Goal: Check status: Check status

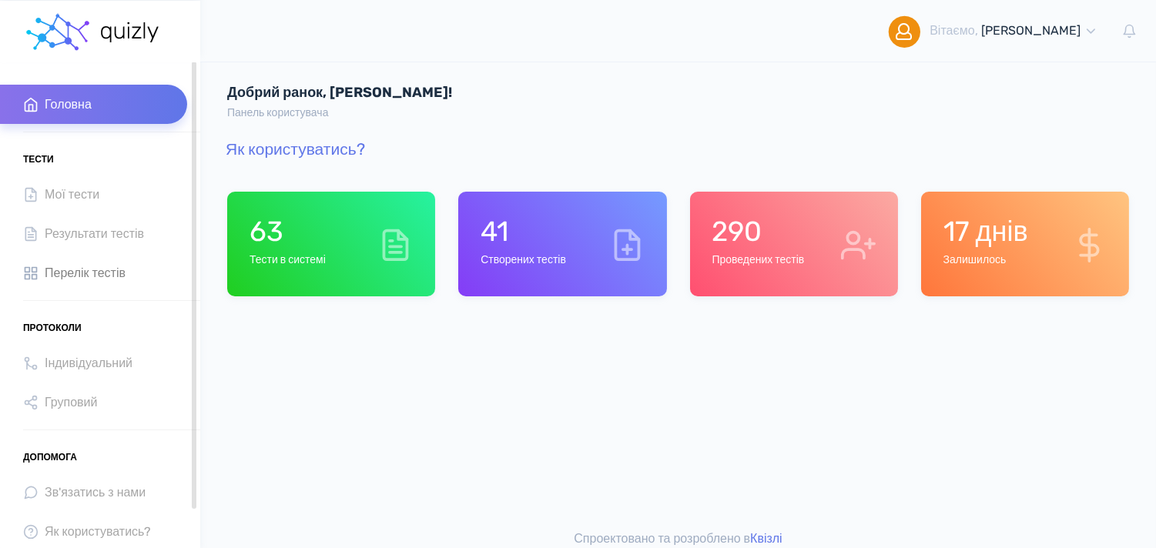
click at [72, 263] on span "Перелік тестів" at bounding box center [85, 273] width 81 height 21
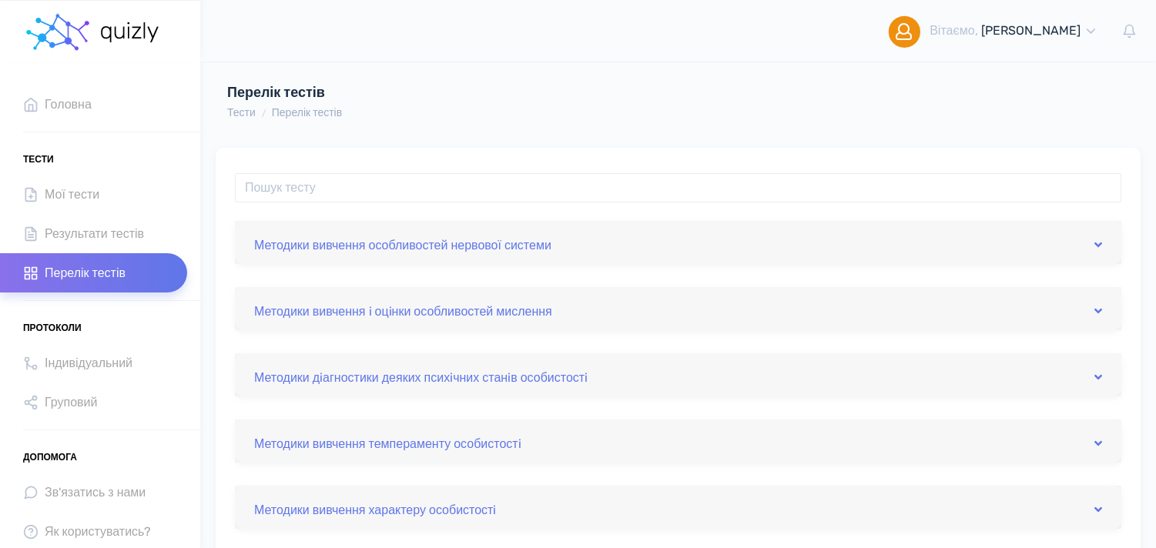
click at [319, 255] on div "Методики вивчення особливостей нервової системи" at bounding box center [678, 242] width 886 height 43
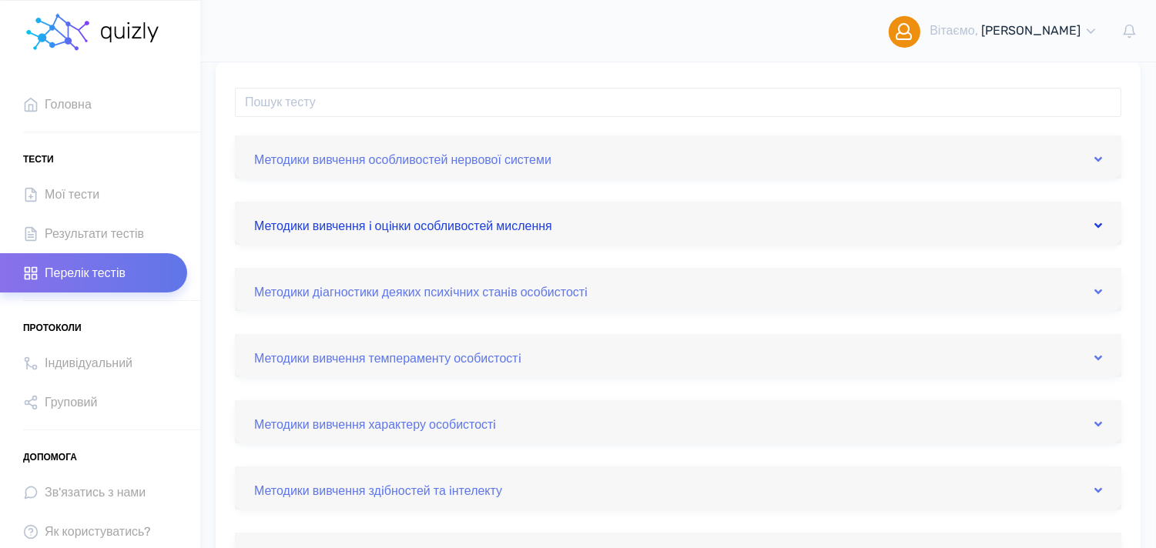
click at [319, 233] on link "Методики вивчення i оцiнки особливостей мислення" at bounding box center [678, 223] width 848 height 25
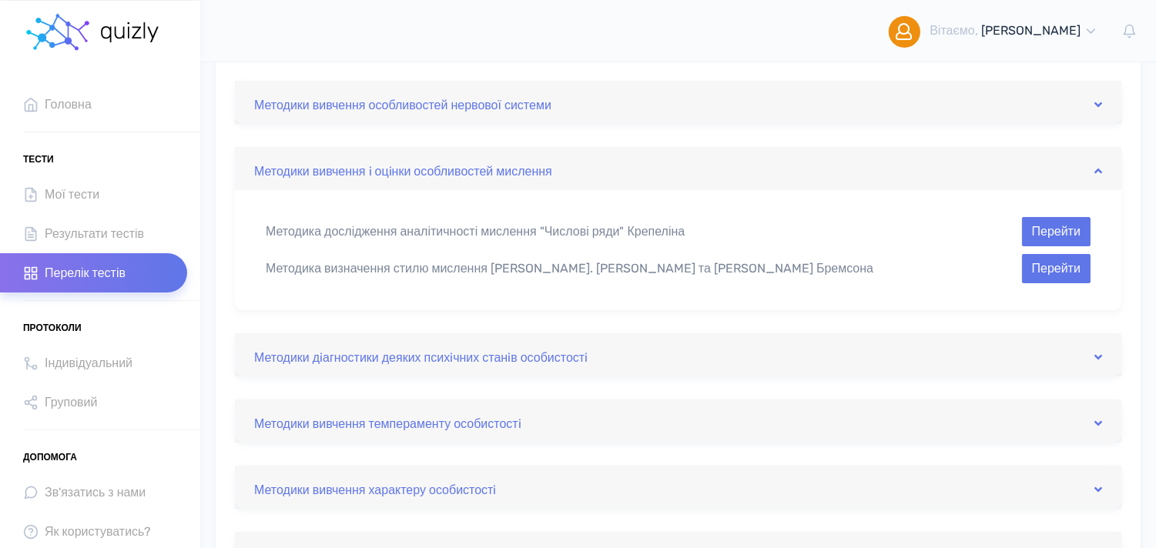
scroll to position [171, 0]
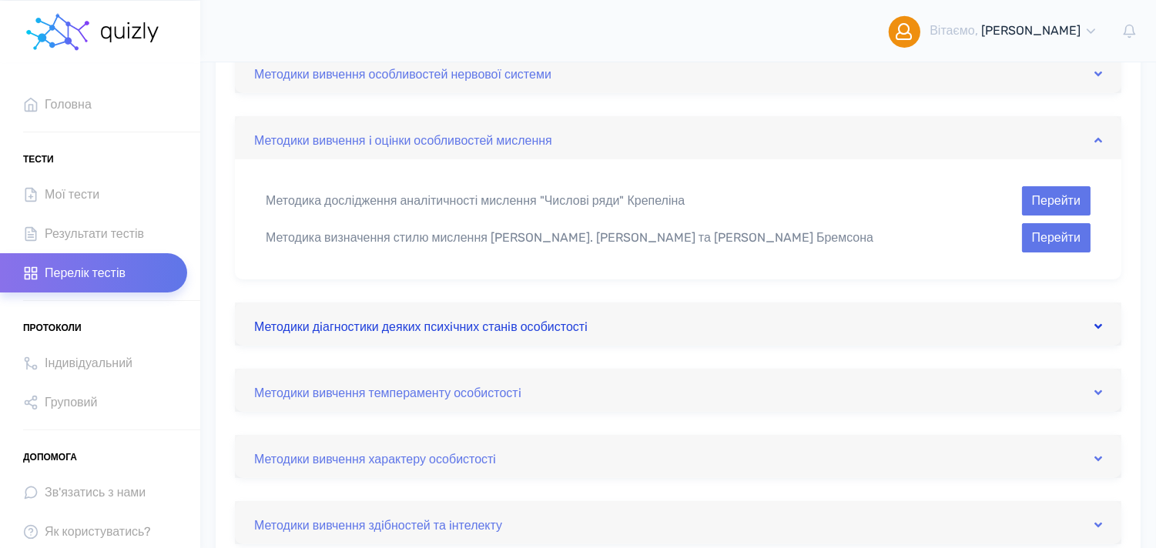
click at [381, 316] on link "Методики дiагностики деяких психiчних станiв особистостi" at bounding box center [678, 324] width 848 height 25
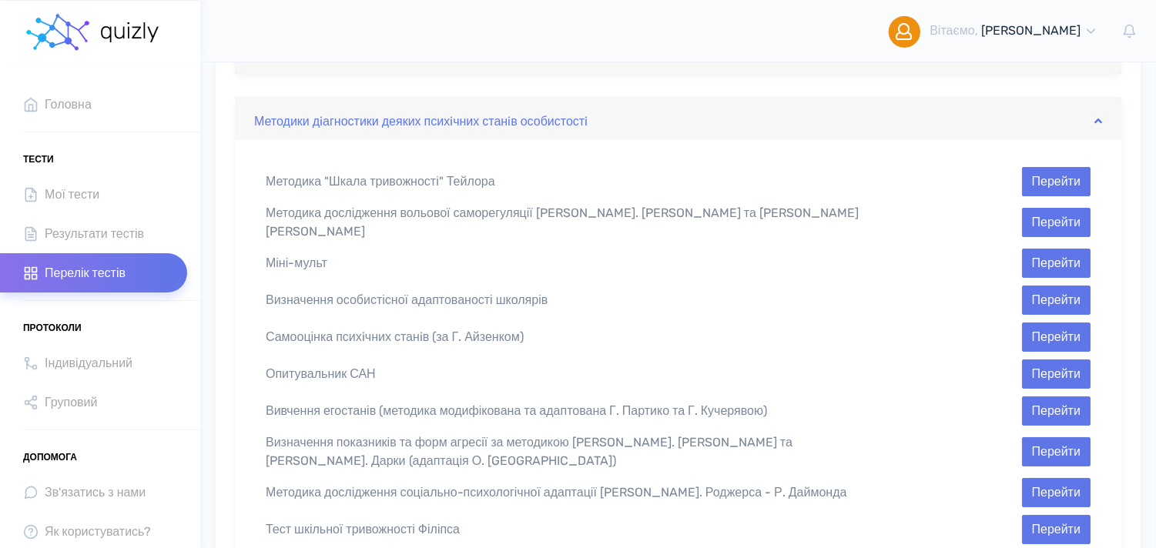
scroll to position [342, 0]
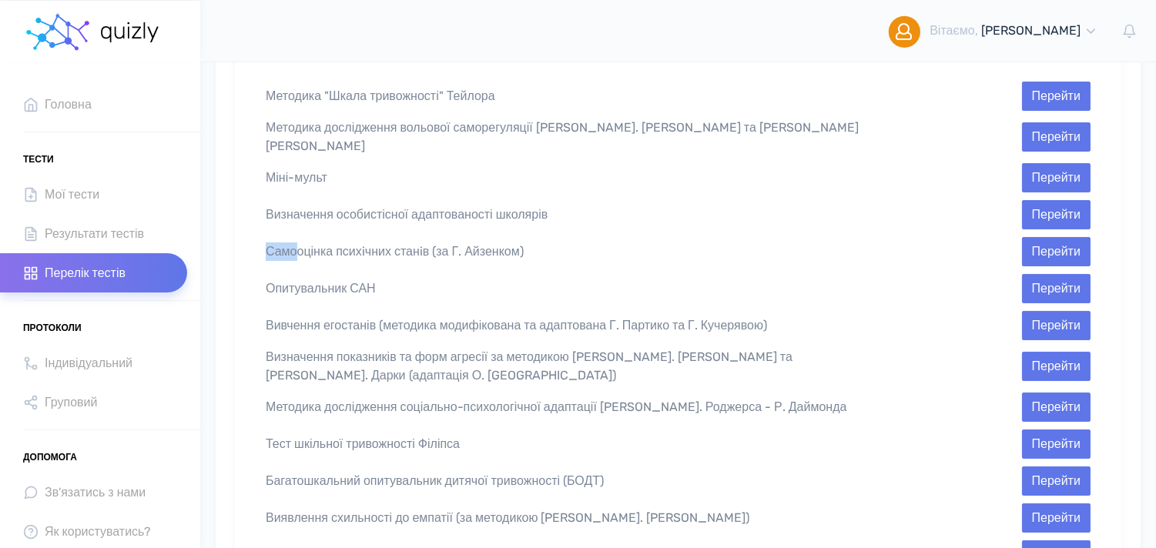
drag, startPoint x: 263, startPoint y: 246, endPoint x: 410, endPoint y: 258, distance: 146.8
click at [410, 258] on div "Самооцінка психiчних станiв (за Г. Айзенком) Перейти" at bounding box center [678, 251] width 848 height 29
click at [249, 219] on div "Методика "Шкала тривожності" Тейлора Перейти Методика дослідження вольової само…" at bounding box center [678, 511] width 886 height 912
drag, startPoint x: 259, startPoint y: 236, endPoint x: 567, endPoint y: 241, distance: 308.0
click at [567, 243] on div "Самооцінка психiчних станiв (за Г. Айзенком)" at bounding box center [572, 252] width 636 height 18
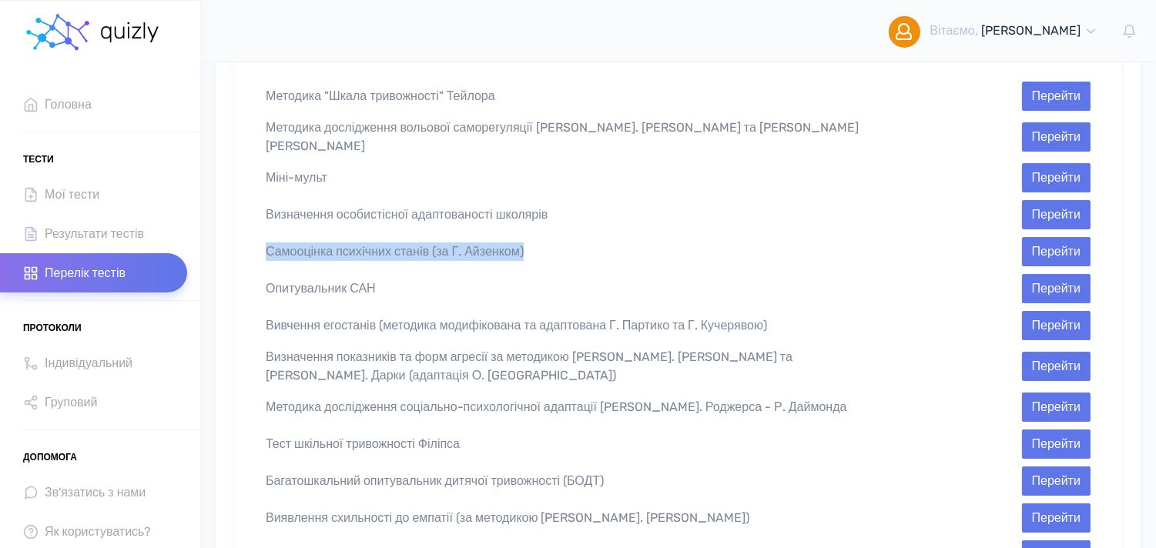
copy div "Самооцінка психiчних станiв (за Г. Айзенком)"
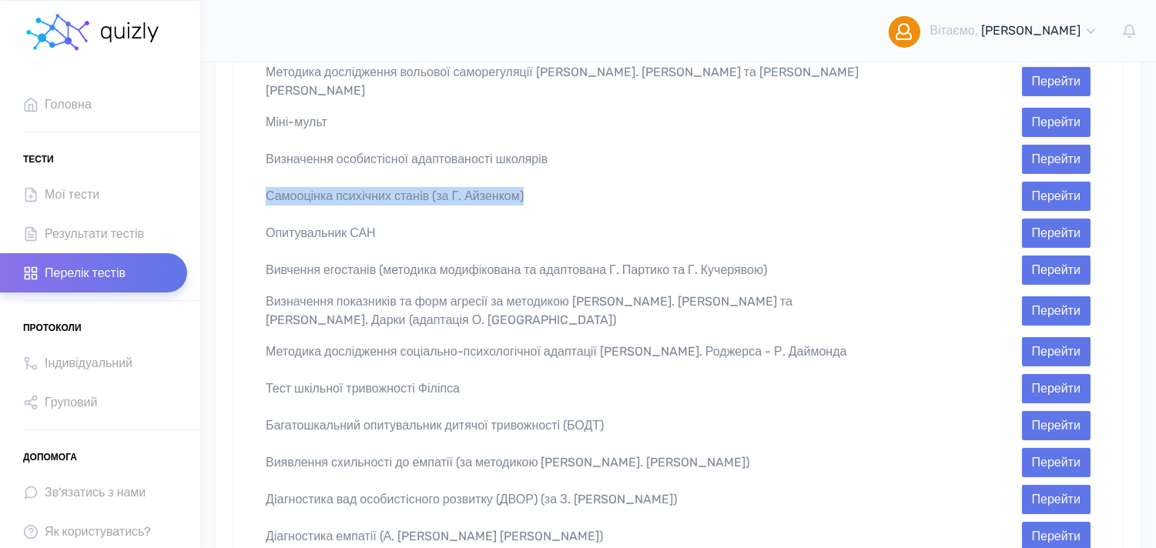
scroll to position [427, 0]
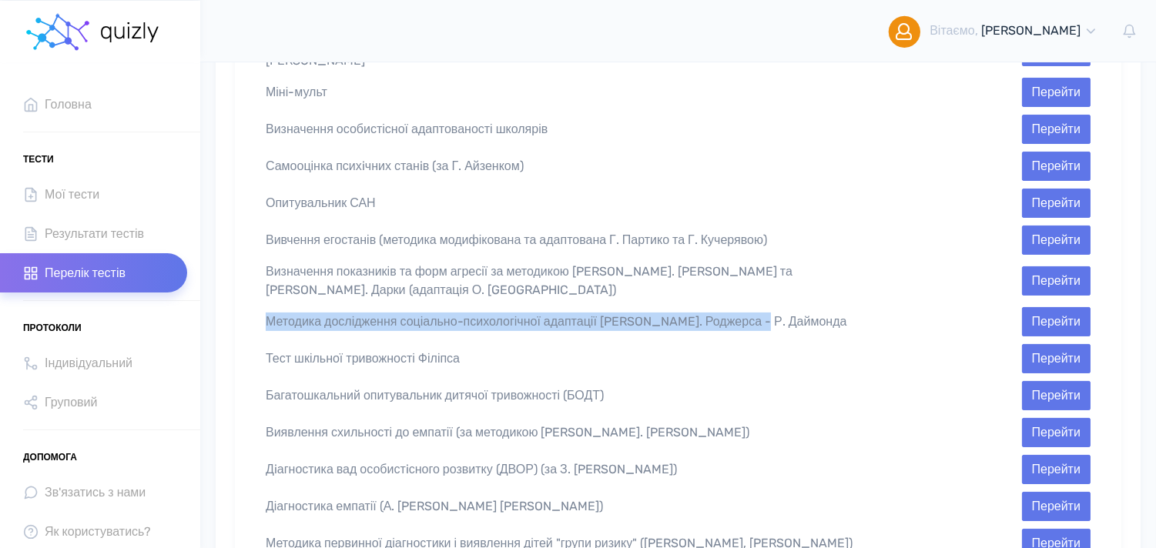
drag, startPoint x: 265, startPoint y: 303, endPoint x: 795, endPoint y: 316, distance: 529.9
click at [795, 316] on div "Методика дослідження соціально-психологічної адаптації К. Роджерса - Р. Даймонд…" at bounding box center [678, 321] width 848 height 29
copy div "Методика дослідження соціально-психологічної адаптації [PERSON_NAME]. Роджерса …"
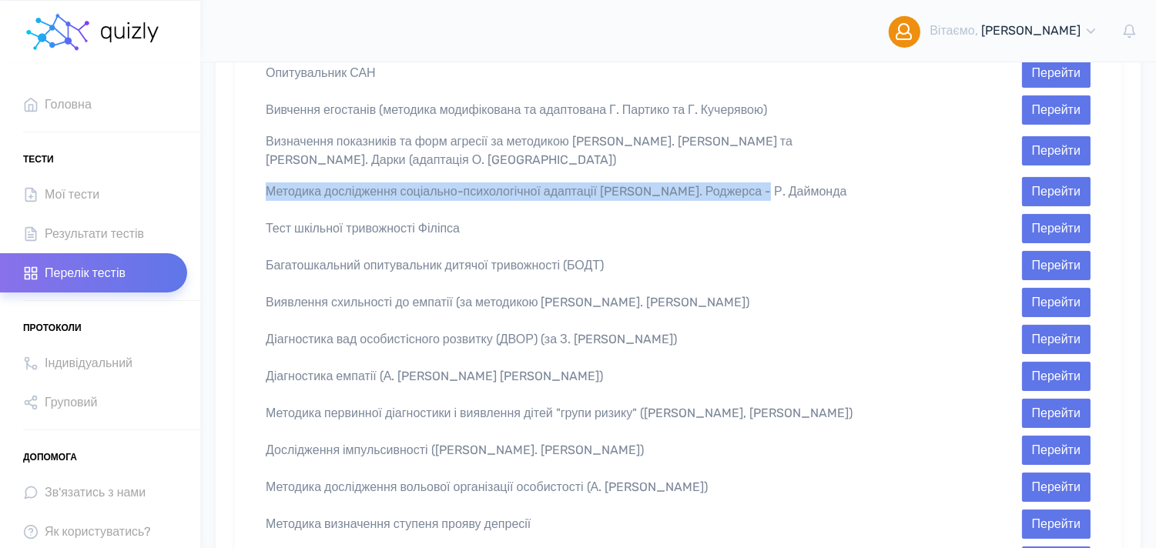
scroll to position [598, 0]
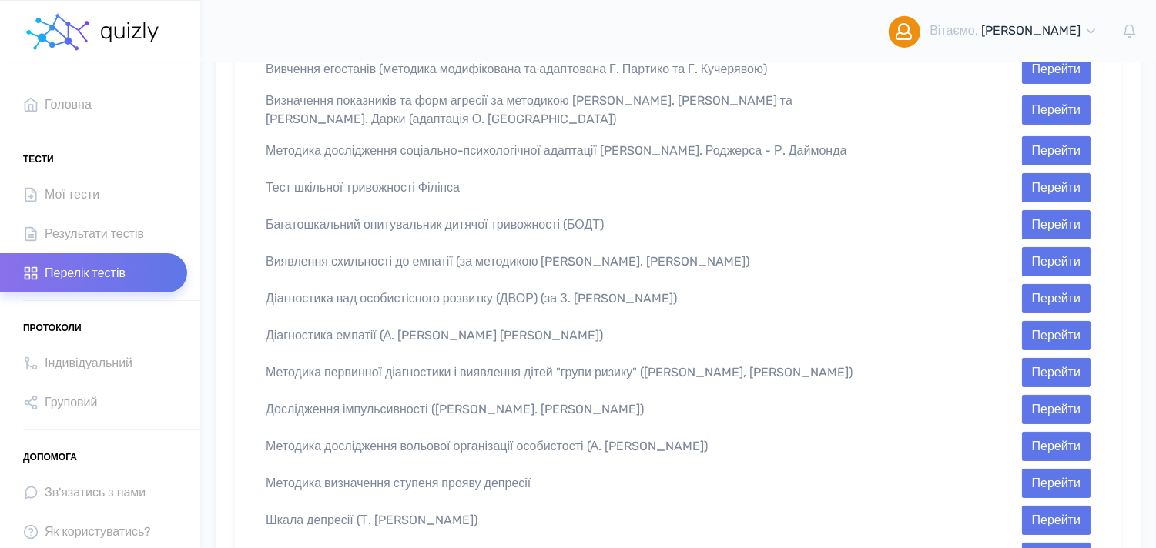
click at [264, 216] on div "Багатошкальний опитувальник дитячої тривожності (БОДТ)" at bounding box center [572, 225] width 636 height 18
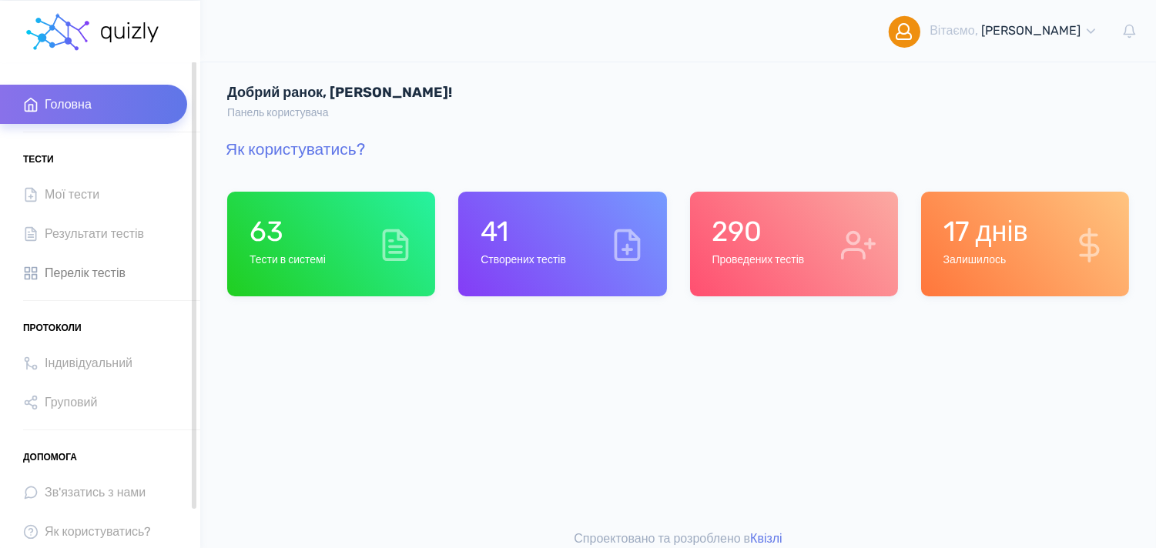
click at [106, 264] on span "Перелік тестів" at bounding box center [85, 273] width 81 height 21
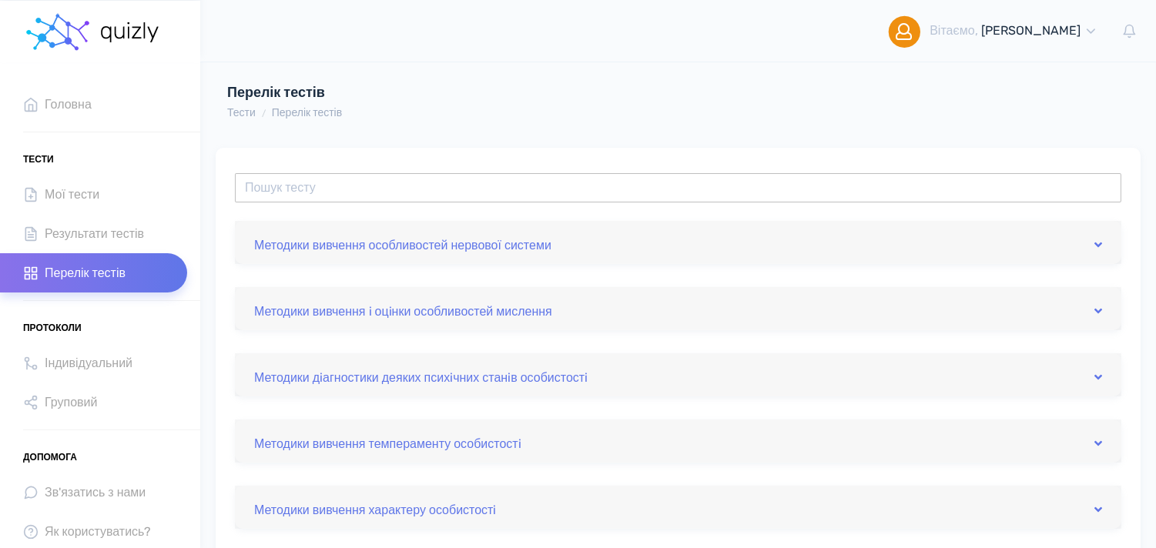
click at [653, 188] on input "text" at bounding box center [678, 187] width 886 height 29
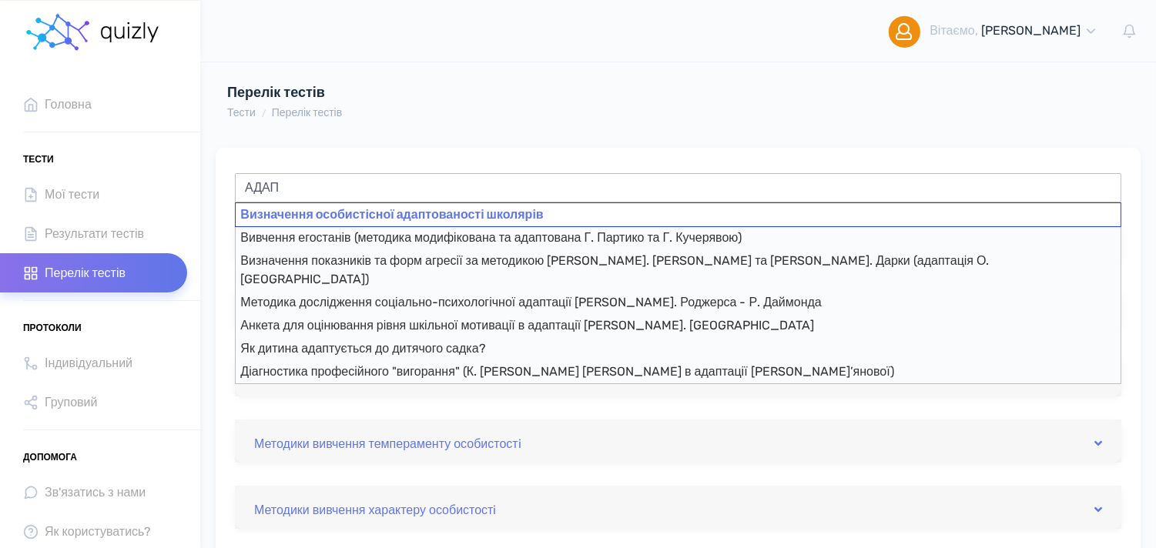
click at [460, 218] on div "Визначення особистісної адаптованості школярів" at bounding box center [678, 215] width 886 height 25
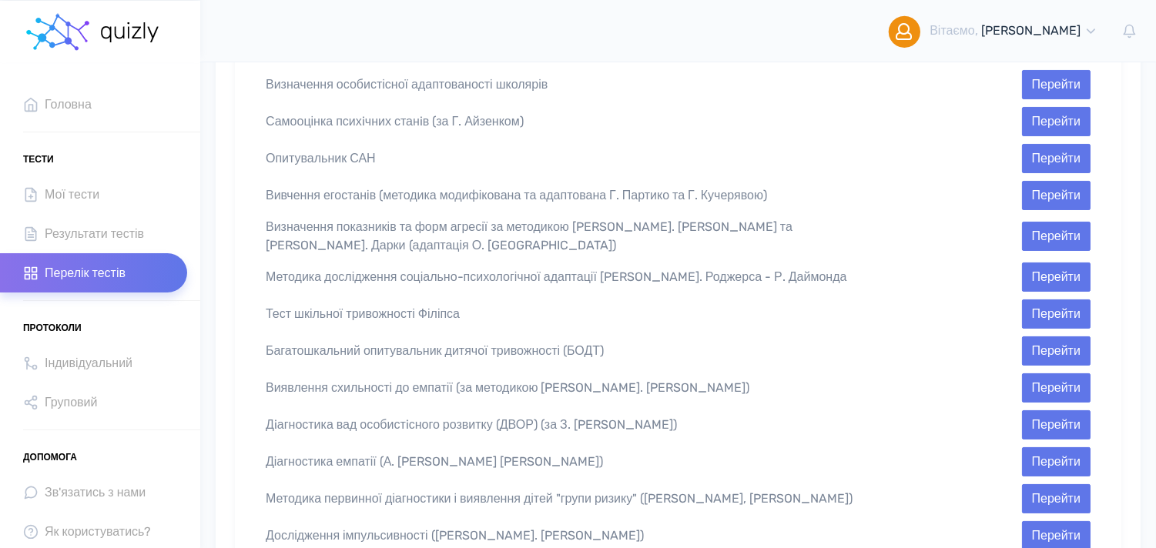
scroll to position [477, 0]
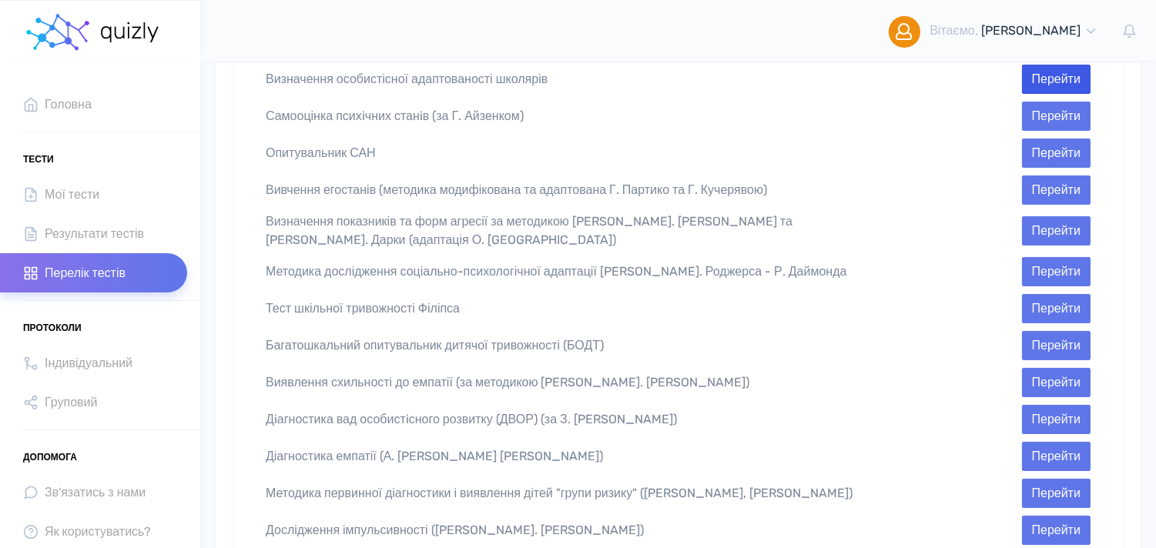
type input "Визначення особистісної адаптованості школярів"
click at [1060, 82] on button "Перейти" at bounding box center [1056, 79] width 69 height 29
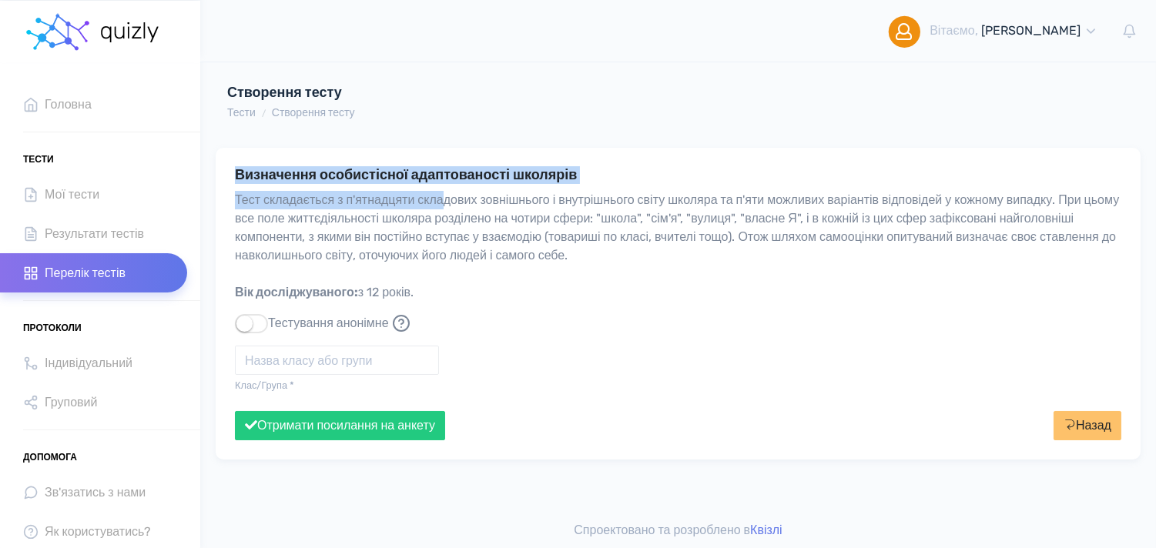
drag, startPoint x: 236, startPoint y: 173, endPoint x: 455, endPoint y: 196, distance: 219.8
click at [455, 196] on div "Визначення особистісної адаптованості школярів Вік досліджуваного: з 12 років. …" at bounding box center [678, 304] width 925 height 313
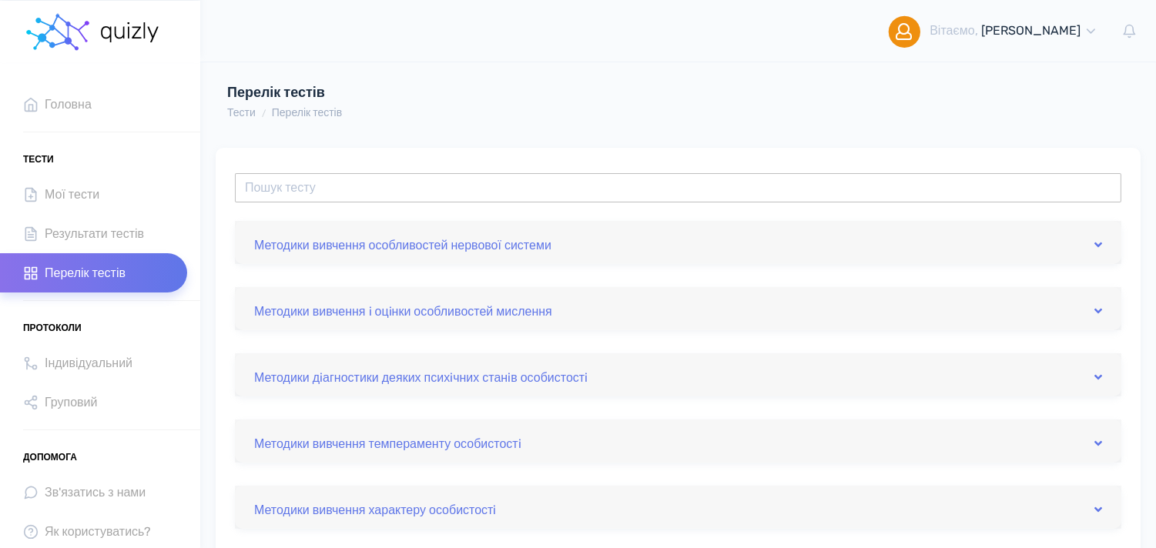
click at [466, 193] on input "text" at bounding box center [678, 187] width 886 height 29
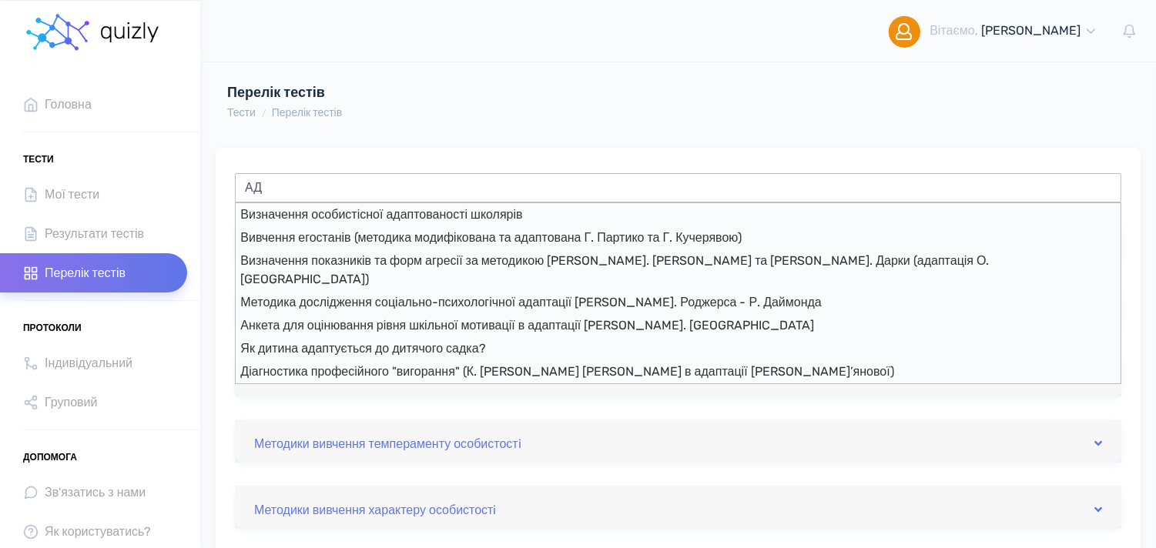
type input "А"
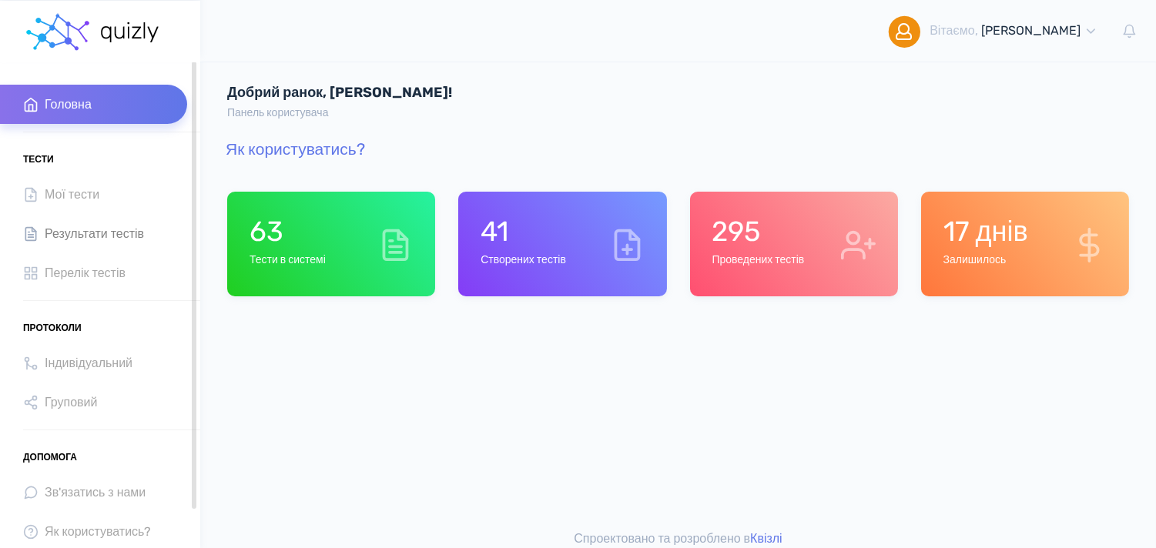
click at [65, 228] on span "Результати тестів" at bounding box center [94, 233] width 99 height 21
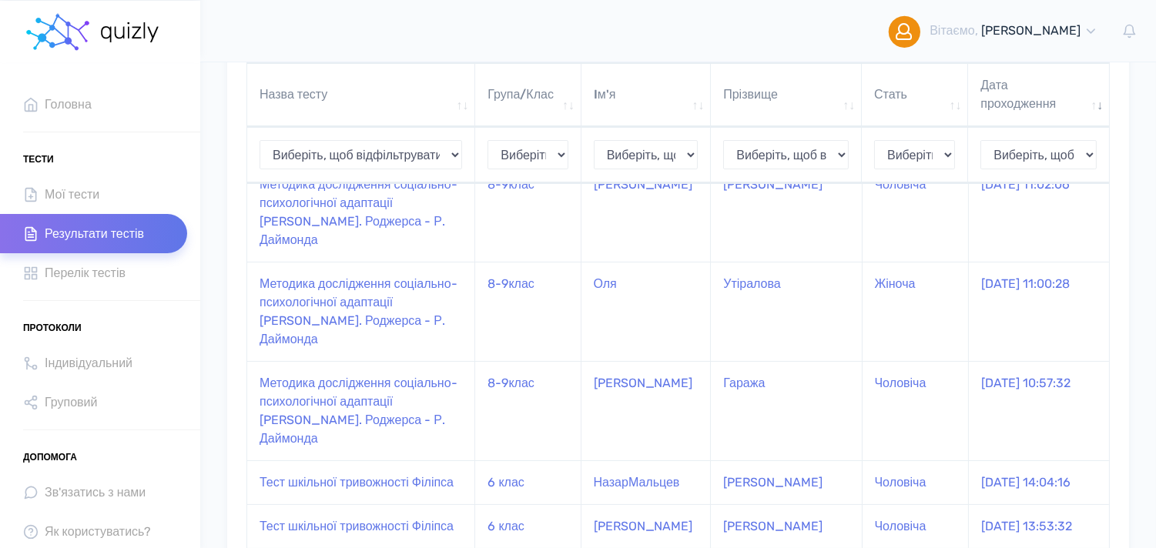
scroll to position [357, 0]
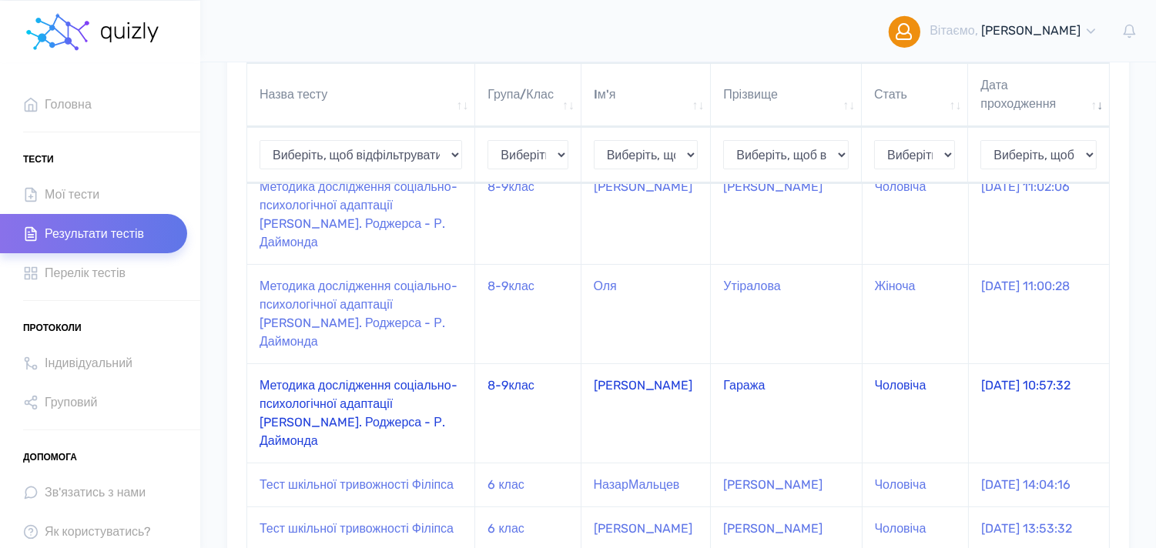
click at [425, 421] on td "Методика дослідження соціально-психологічної адаптації [PERSON_NAME]. Роджерса …" at bounding box center [361, 412] width 228 height 99
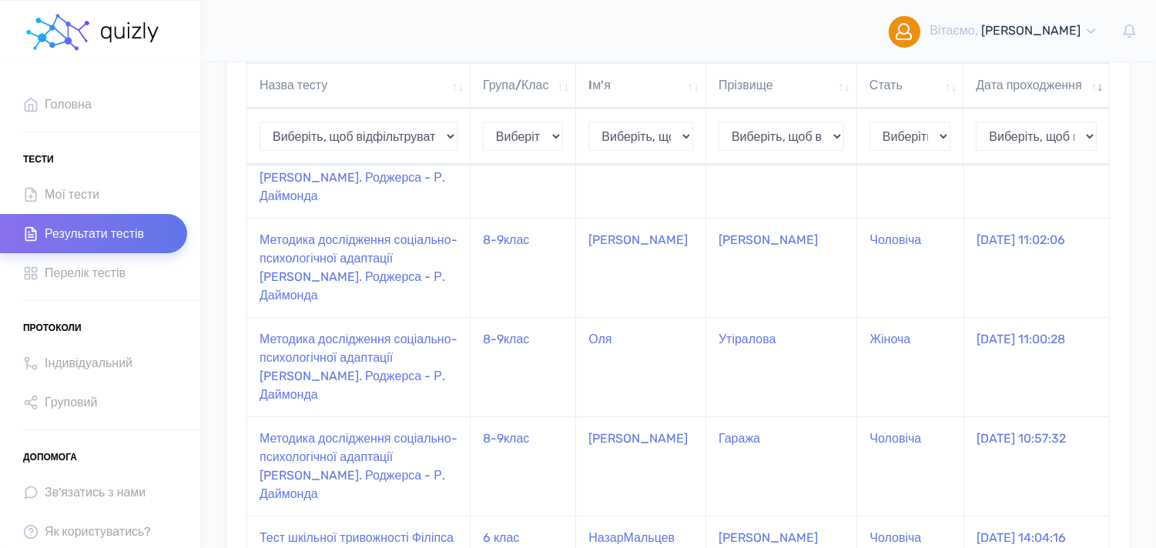
scroll to position [267, 0]
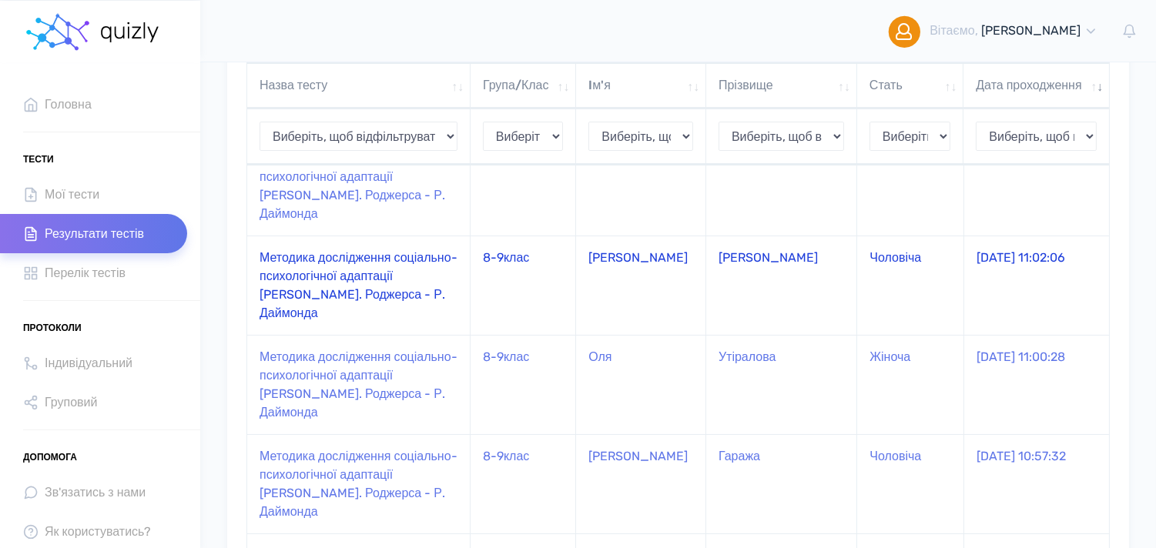
click at [765, 266] on td "[PERSON_NAME]" at bounding box center [781, 285] width 151 height 99
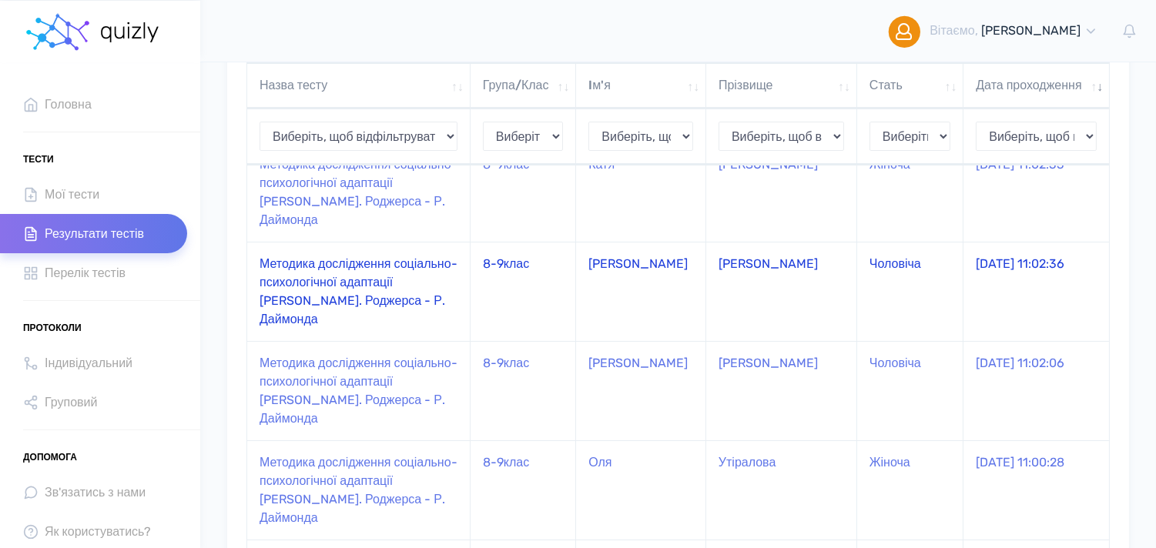
scroll to position [165, 0]
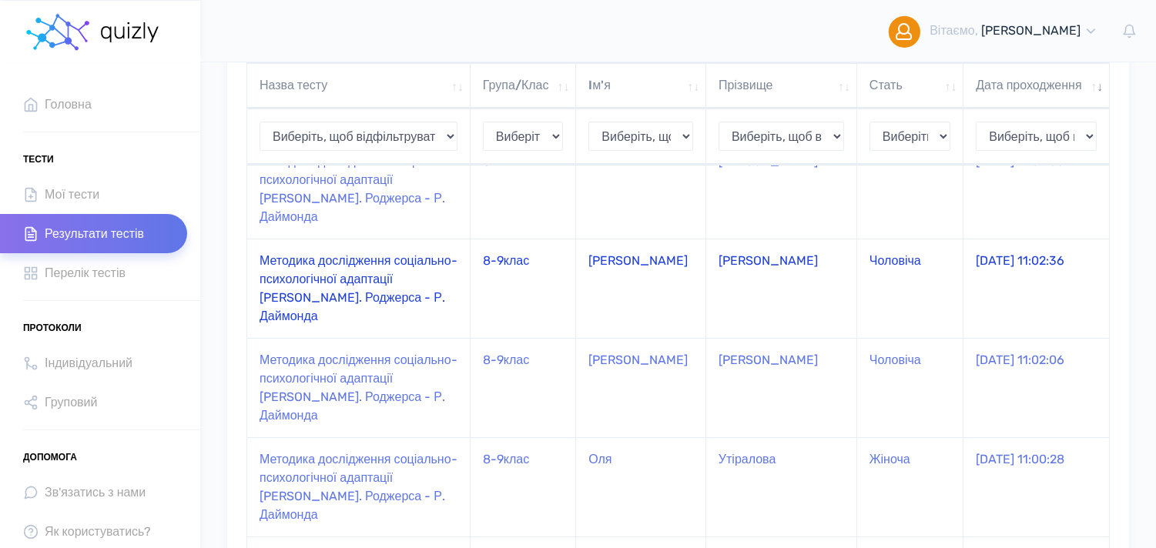
click at [773, 283] on td "[PERSON_NAME]" at bounding box center [781, 288] width 151 height 99
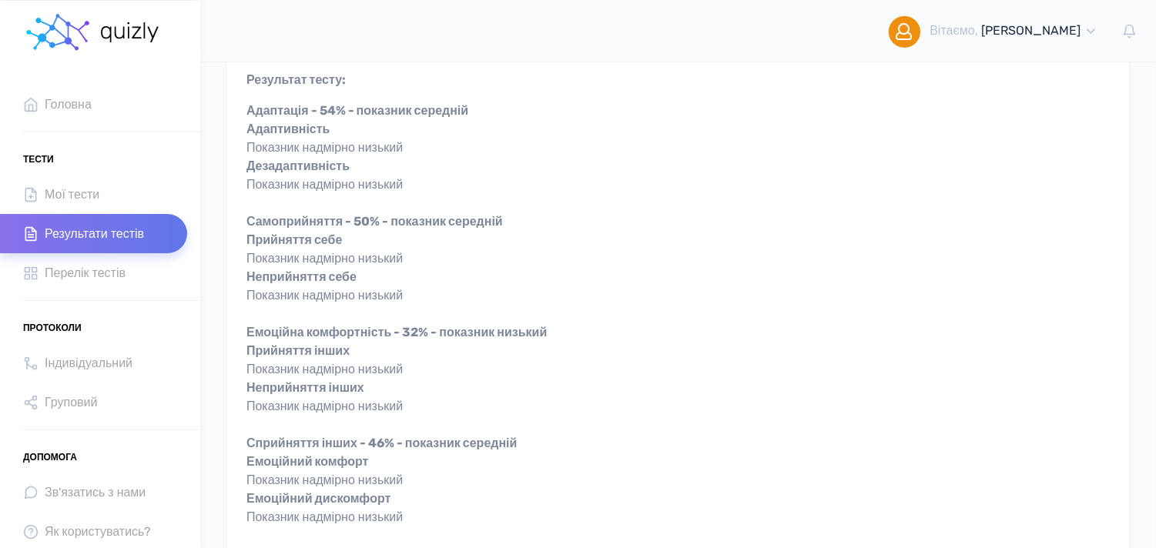
scroll to position [335, 0]
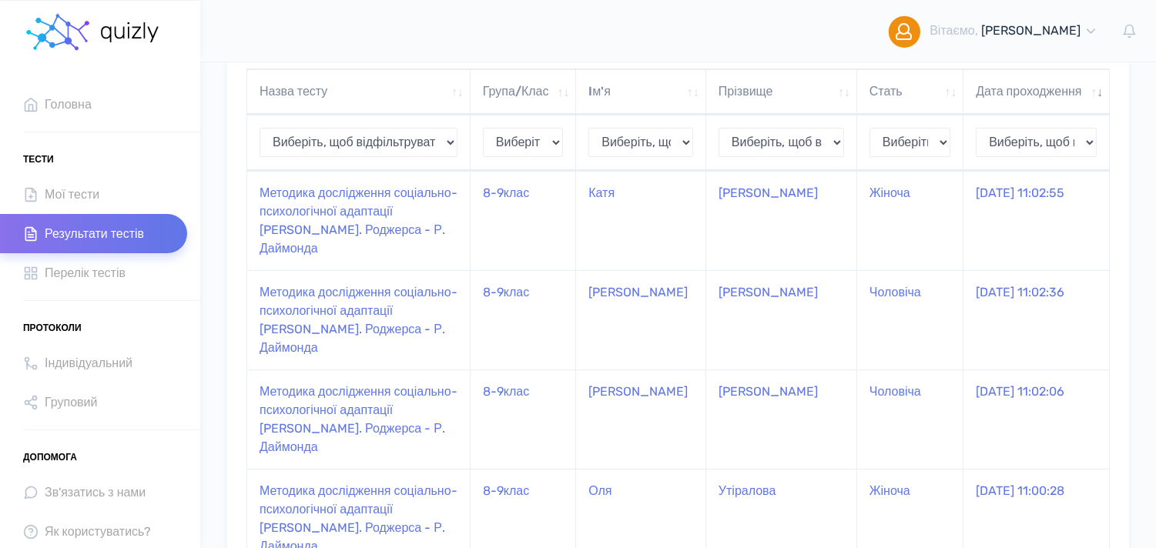
scroll to position [137, 0]
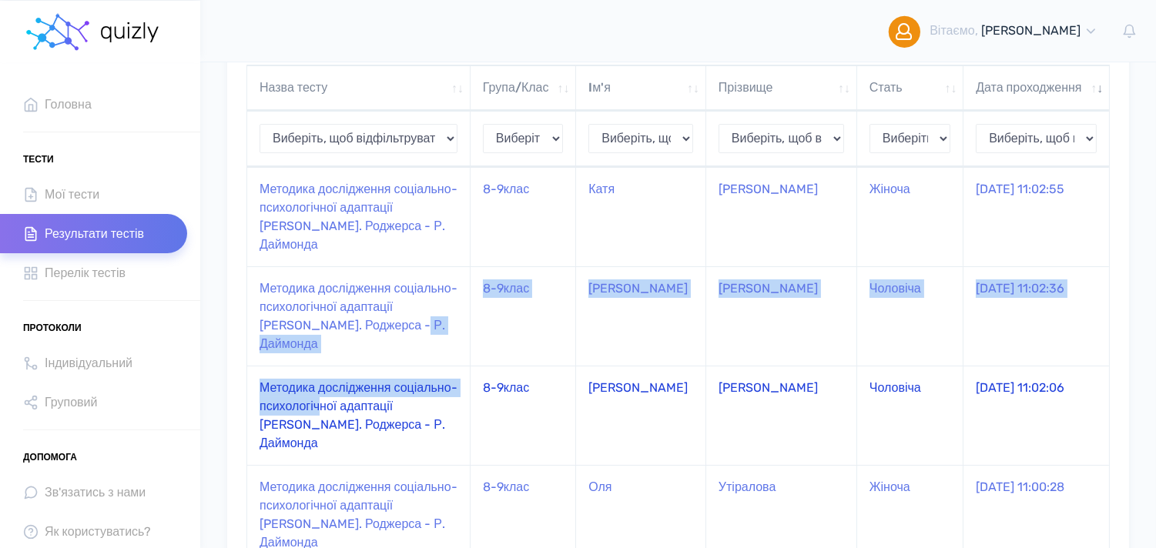
drag, startPoint x: 390, startPoint y: 370, endPoint x: 387, endPoint y: 426, distance: 56.3
click at [387, 426] on tbody "Катя" at bounding box center [678, 525] width 862 height 716
click at [387, 426] on td "Методика дослідження соціально-психологічної адаптації [PERSON_NAME]. Роджерса …" at bounding box center [358, 415] width 223 height 99
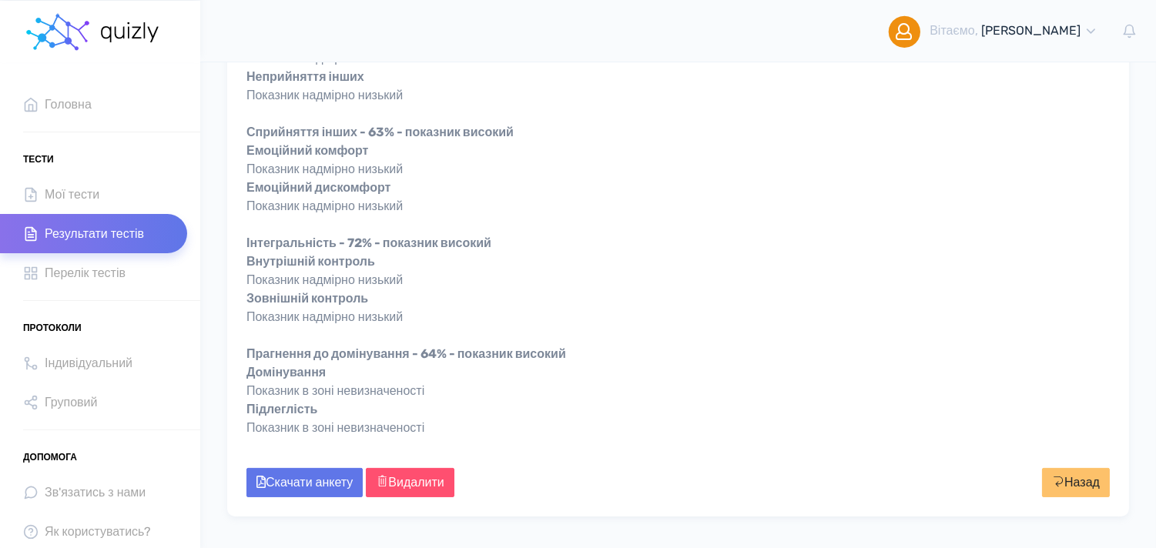
scroll to position [616, 0]
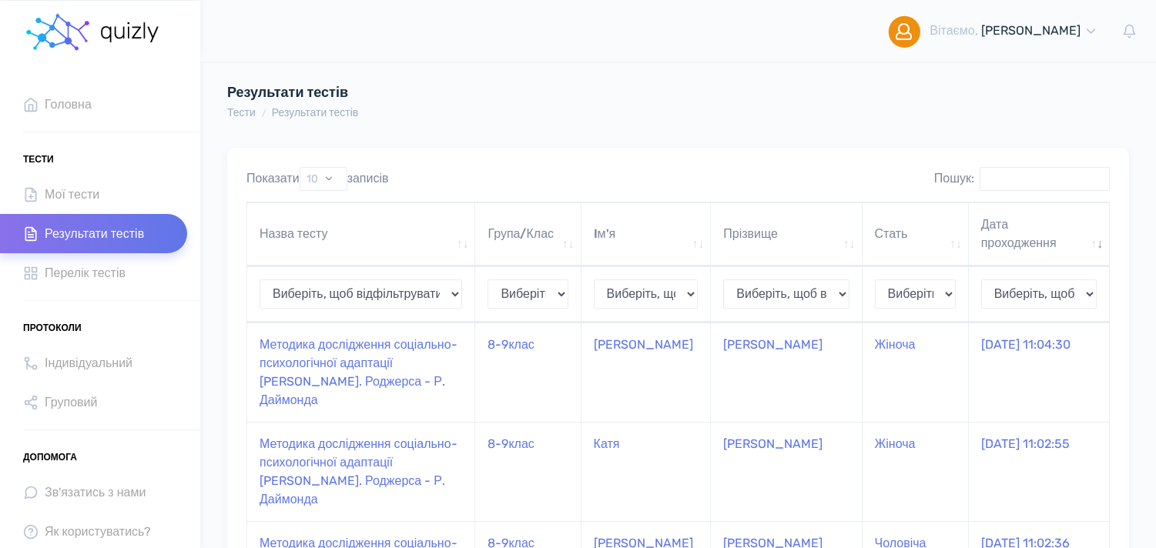
scroll to position [137, 0]
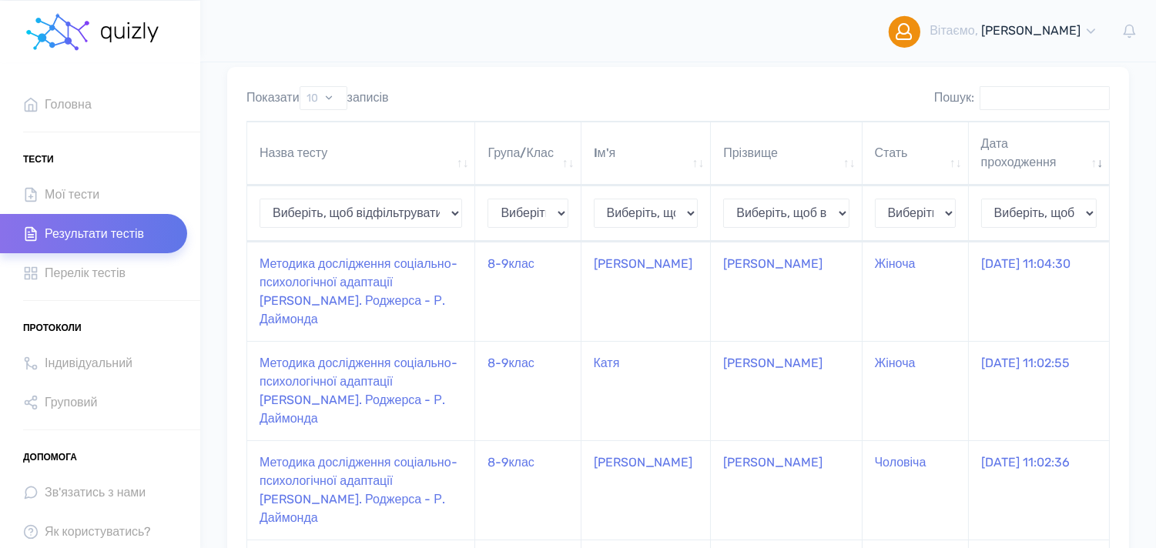
scroll to position [109, 0]
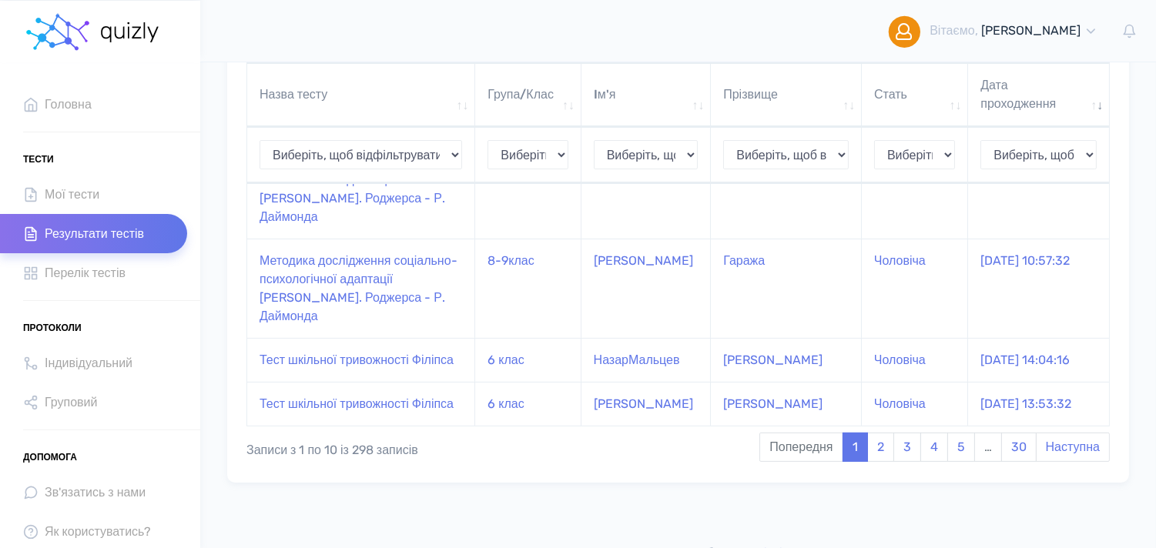
scroll to position [842, 0]
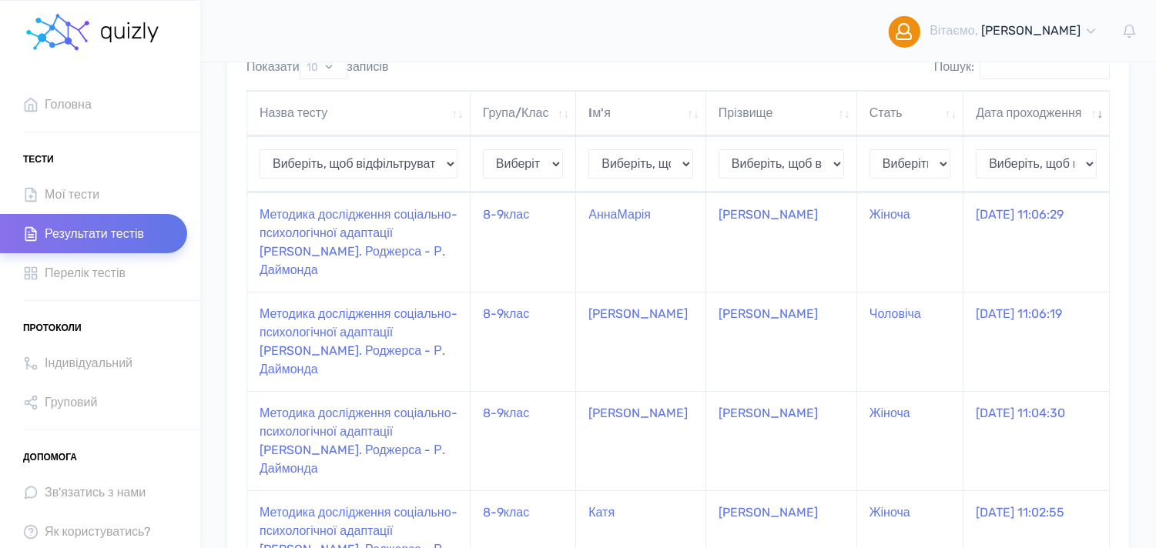
scroll to position [109, 0]
